Goal: Navigation & Orientation: Understand site structure

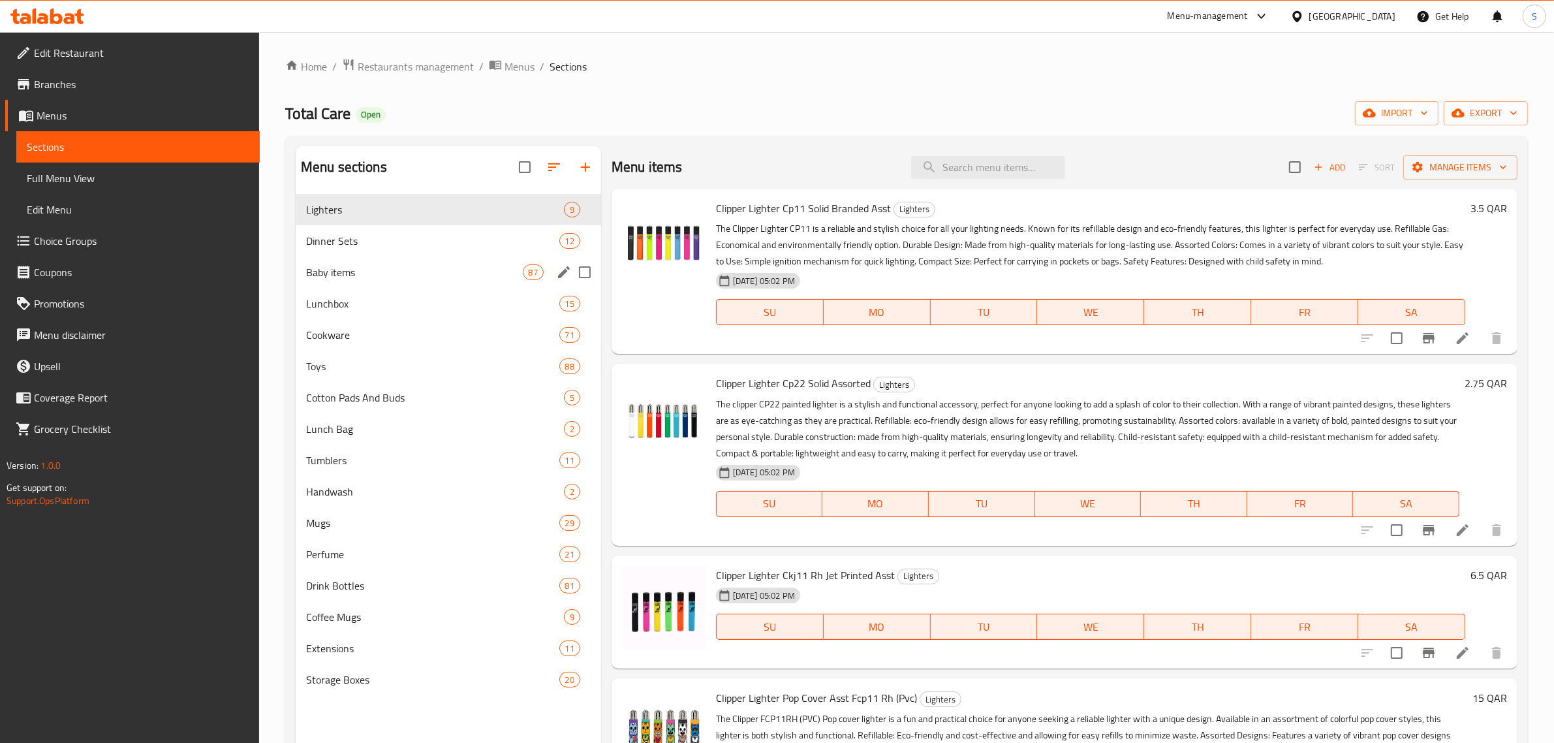
click at [324, 258] on div "Baby items 87" at bounding box center [448, 271] width 305 height 31
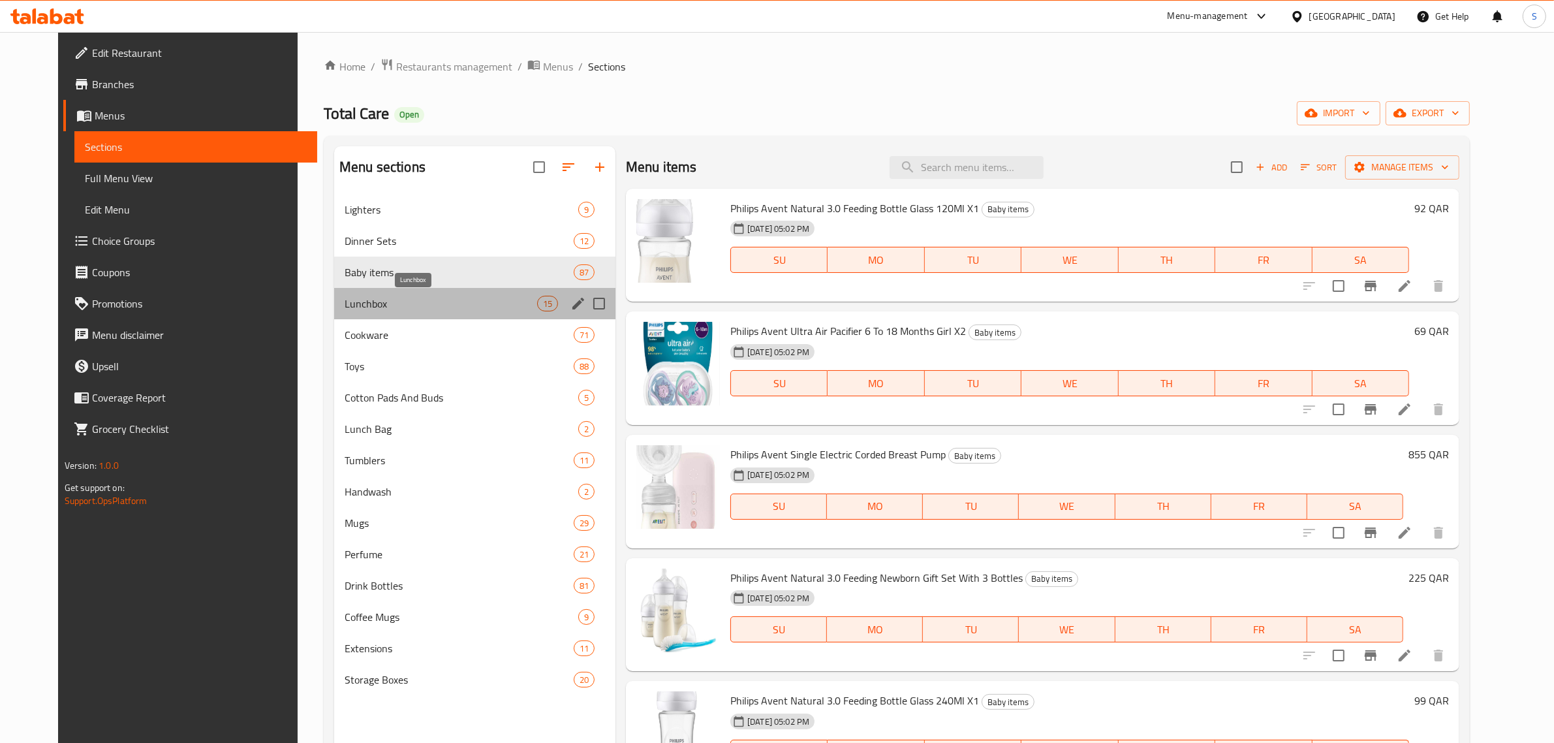
click at [345, 296] on span "Lunchbox" at bounding box center [441, 304] width 193 height 16
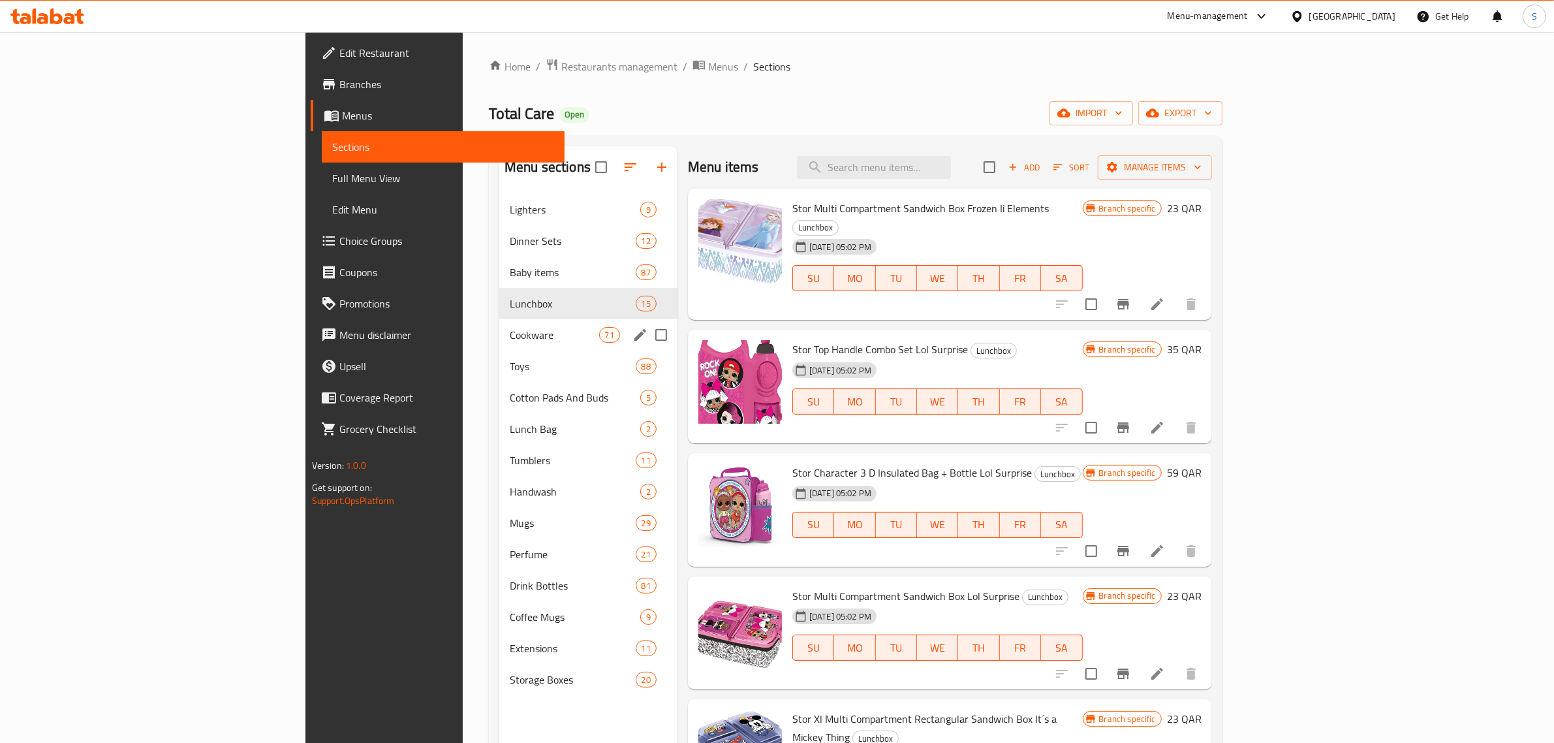
click at [499, 345] on div "Cookware 71" at bounding box center [588, 334] width 178 height 31
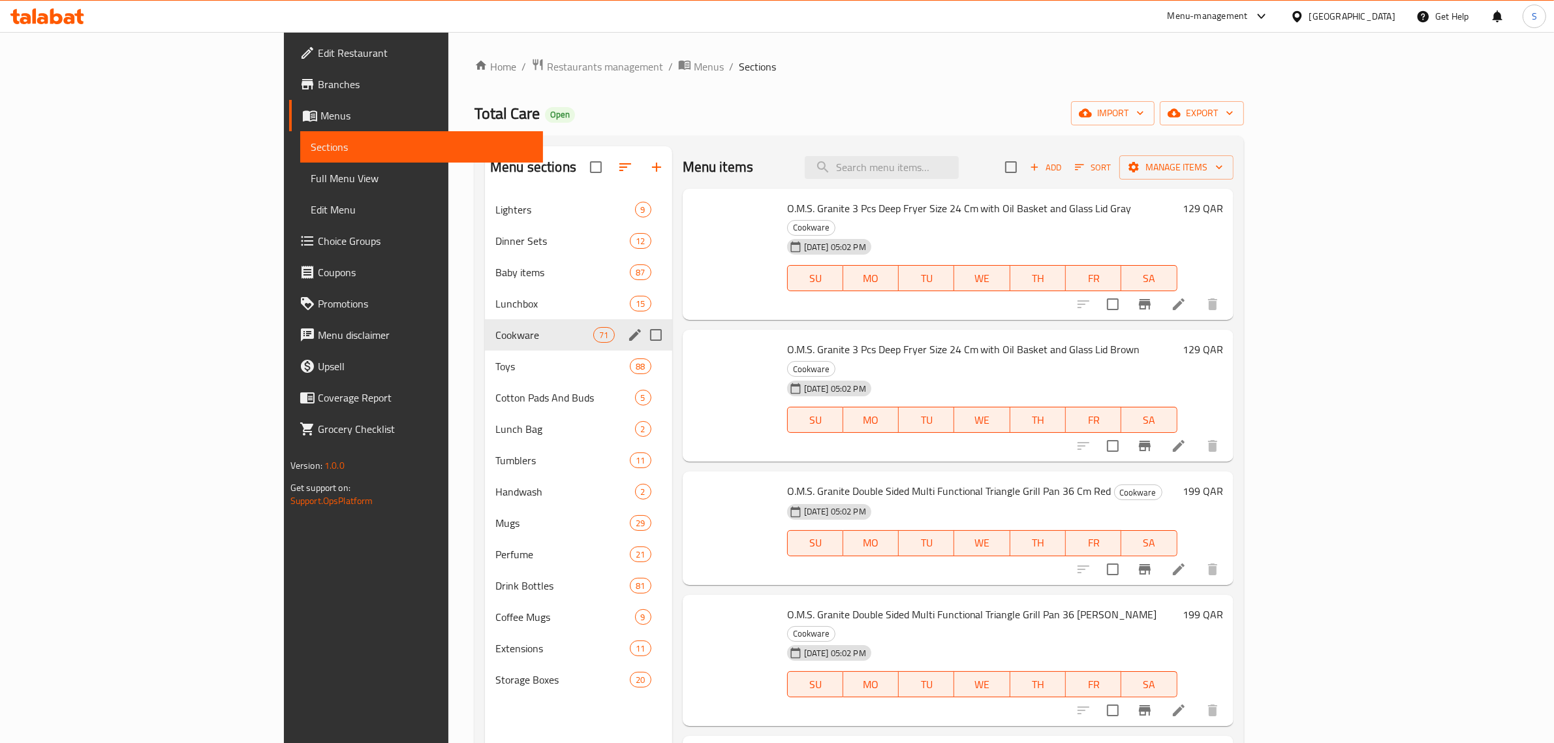
click at [495, 367] on span "Toys" at bounding box center [562, 366] width 134 height 16
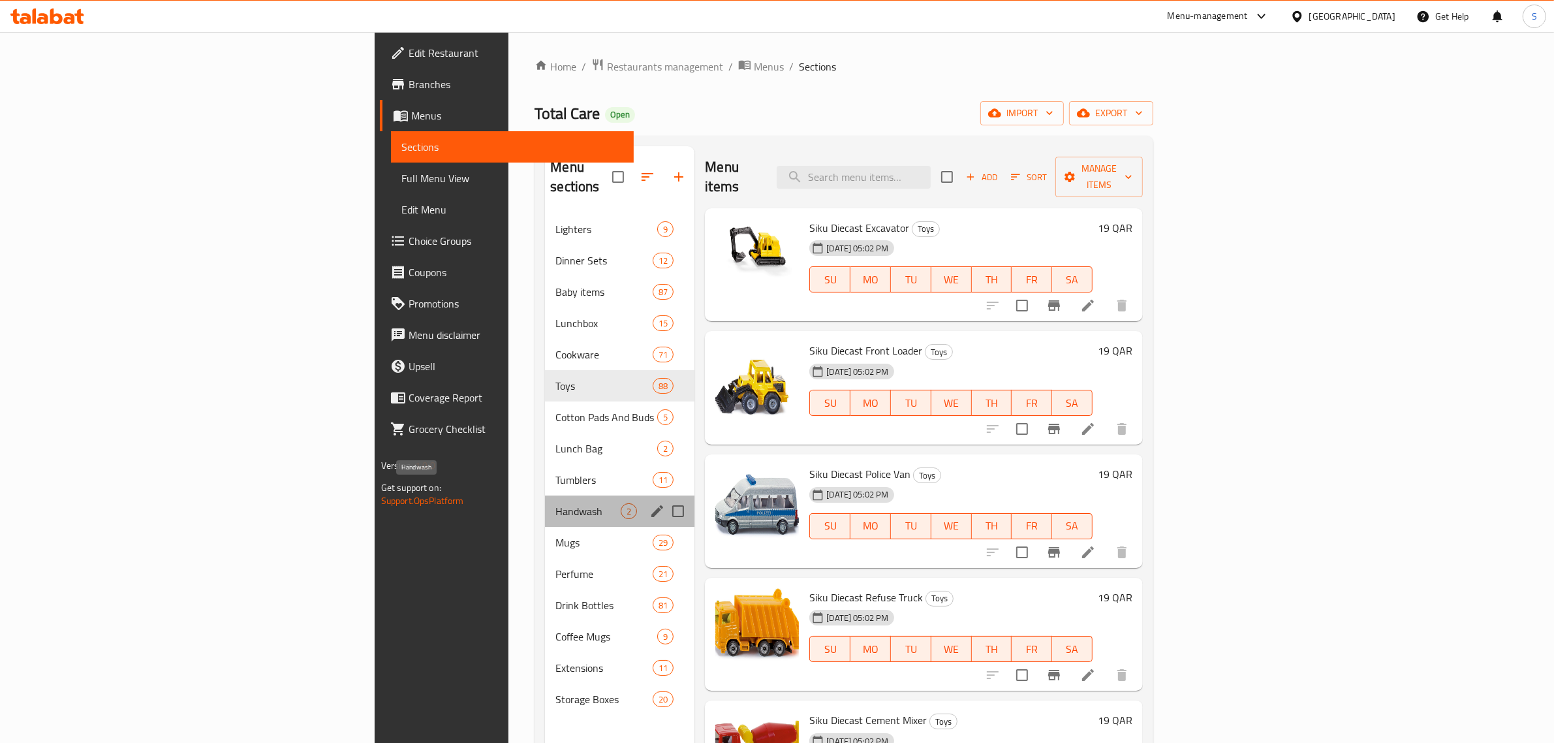
click at [555, 503] on span "Handwash" at bounding box center [587, 511] width 65 height 16
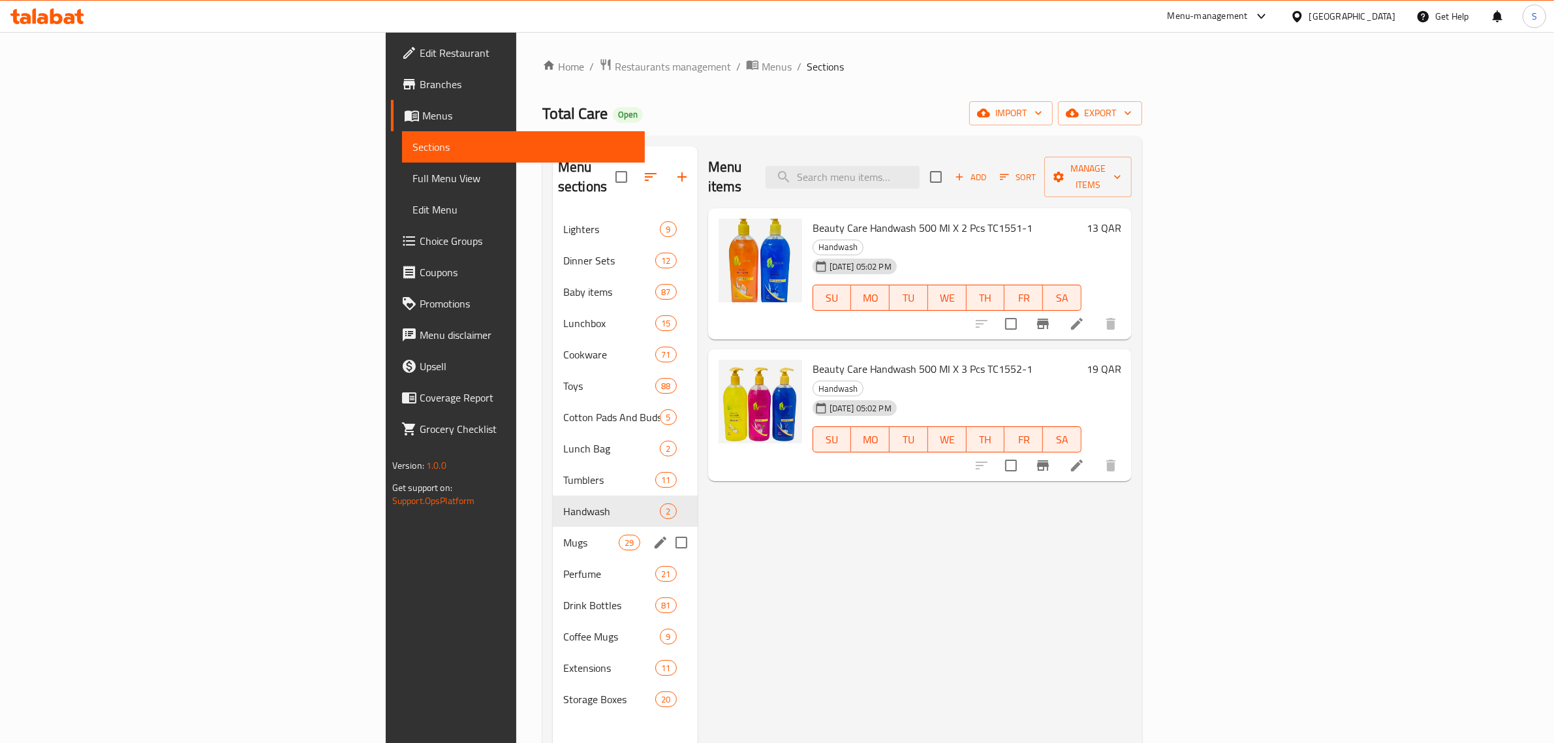
click at [553, 531] on div "Mugs 29" at bounding box center [625, 542] width 145 height 31
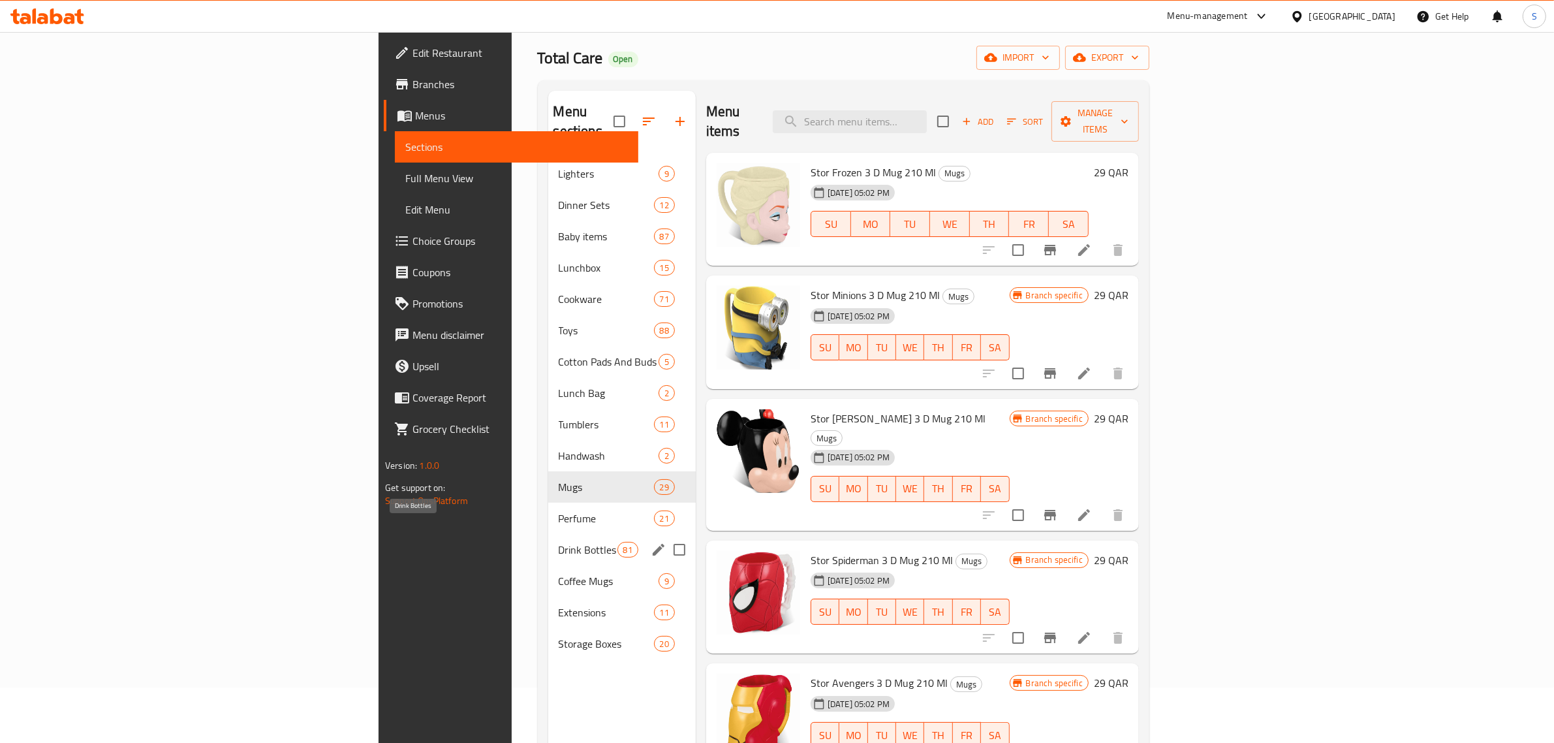
scroll to position [82, 0]
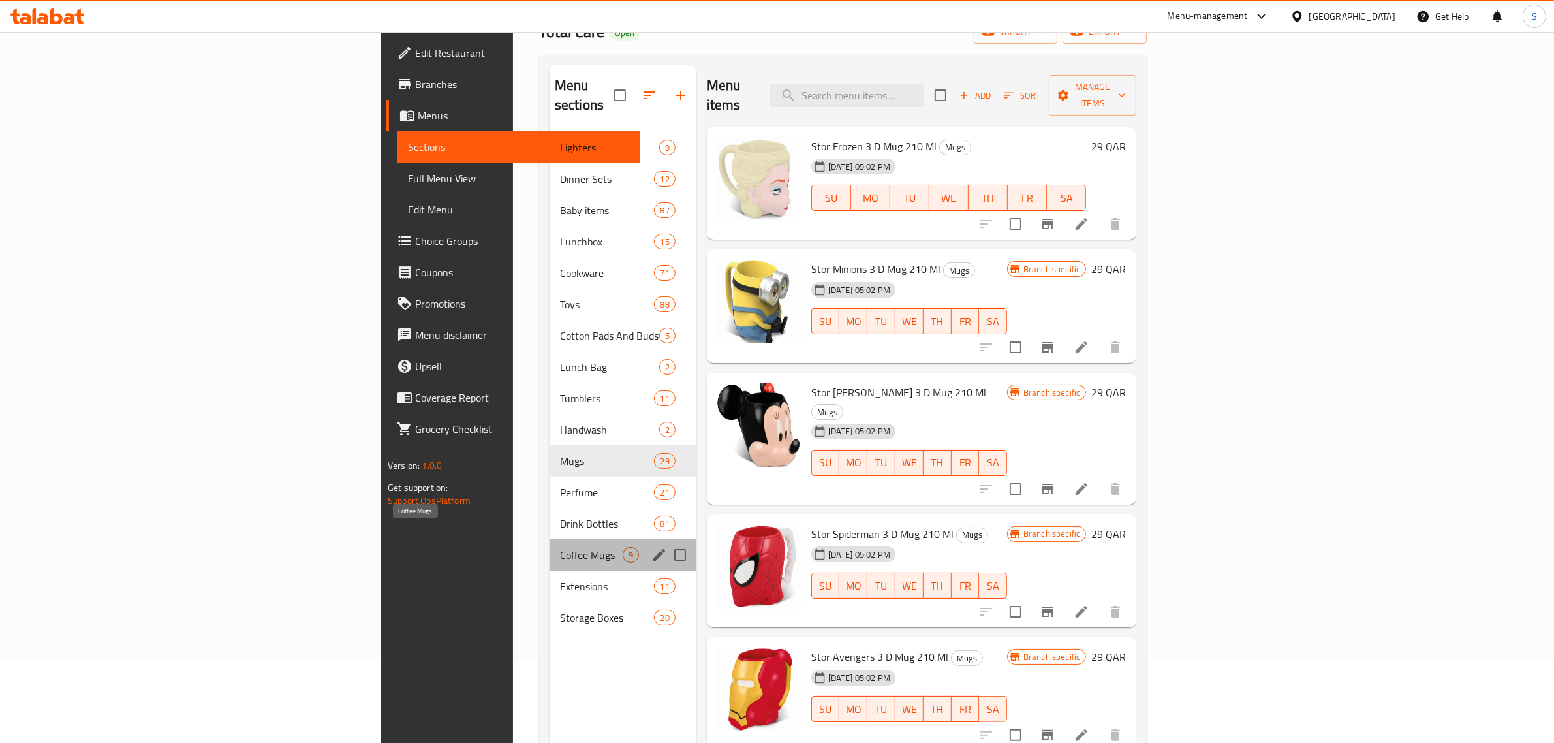
click at [560, 547] on span "Coffee Mugs" at bounding box center [591, 555] width 63 height 16
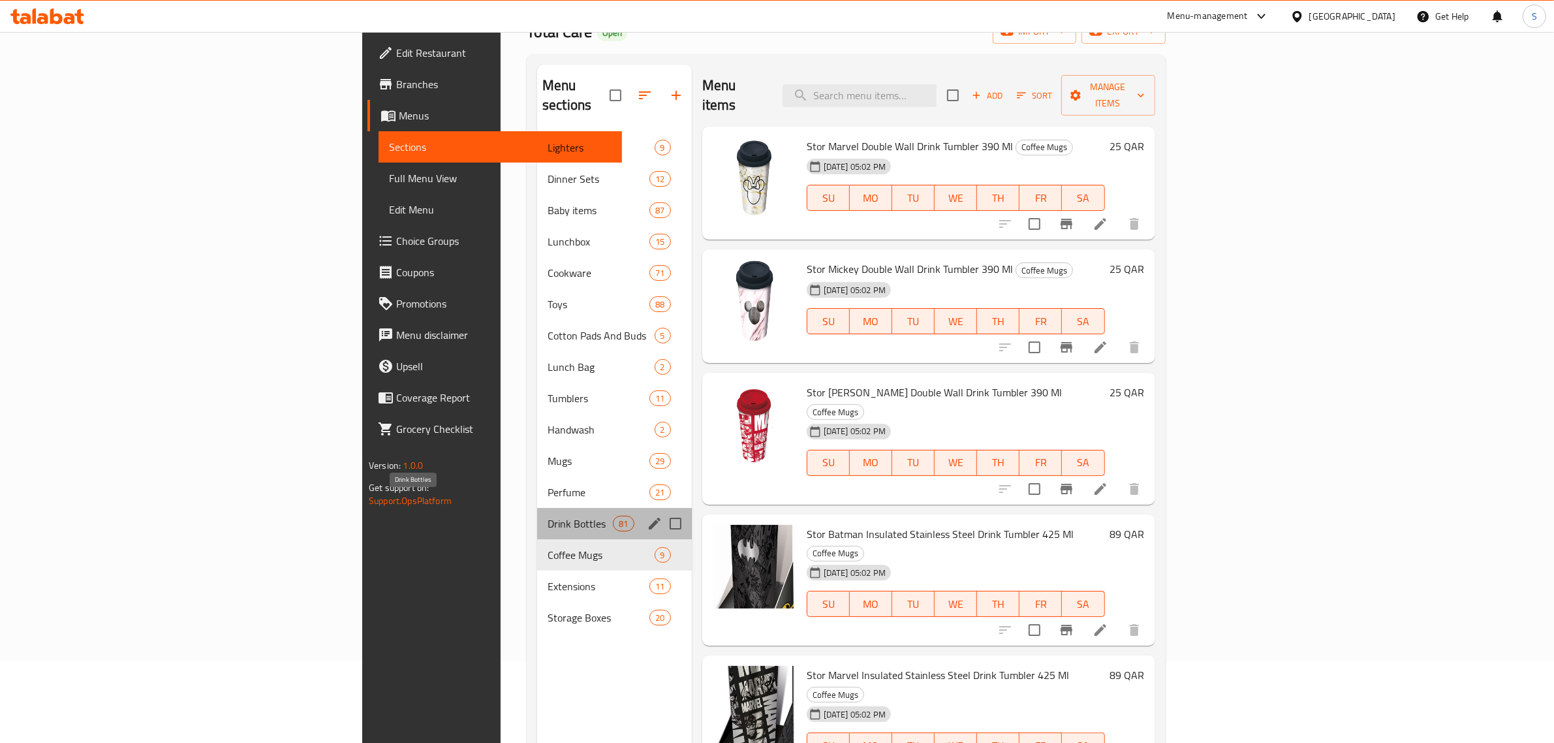
click at [547, 516] on span "Drink Bottles" at bounding box center [579, 524] width 65 height 16
